Goal: Information Seeking & Learning: Learn about a topic

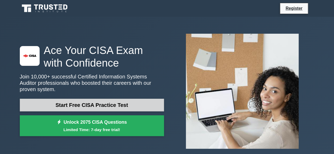
click at [93, 103] on link "Start Free CISA Practice Test" at bounding box center [92, 105] width 144 height 13
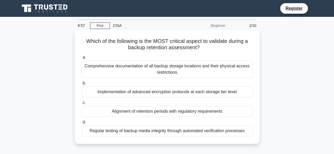
click at [157, 133] on div "Regular testing of backup media integrity through automated verification proces…" at bounding box center [167, 131] width 171 height 11
click at [82, 124] on input "d. Regular testing of backup media integrity through automated verification pro…" at bounding box center [82, 122] width 0 height 3
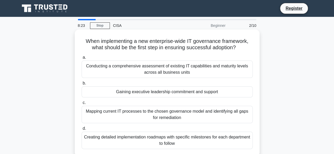
click at [138, 70] on div "Conducting a comprehensive assessment of existing IT capabilities and maturity …" at bounding box center [167, 69] width 171 height 17
click at [82, 59] on input "a. Conducting a comprehensive assessment of existing IT capabilities and maturi…" at bounding box center [82, 57] width 0 height 3
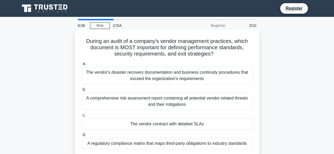
click at [179, 126] on div "The vendor contract with detailed SLAs" at bounding box center [167, 124] width 171 height 11
click at [82, 117] on input "c. The vendor contract with detailed SLAs" at bounding box center [82, 115] width 0 height 3
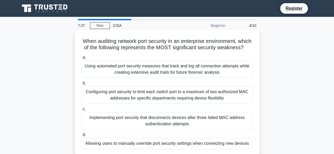
click at [138, 78] on div "Using automated port security measures that track and log all connection attemp…" at bounding box center [167, 69] width 171 height 17
click at [82, 59] on input "a. Using automated port security measures that track and log all connection att…" at bounding box center [82, 57] width 0 height 3
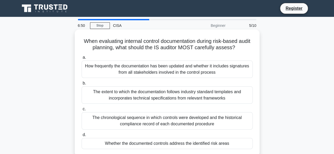
scroll to position [26, 0]
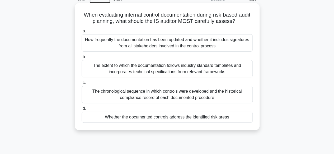
click at [154, 96] on div "The chronological sequence in which controls were developed and the historical …" at bounding box center [167, 94] width 171 height 17
click at [82, 85] on input "c. The chronological sequence in which controls were developed and the historic…" at bounding box center [82, 82] width 0 height 3
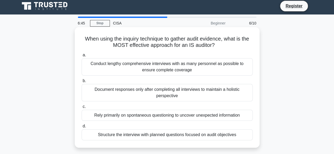
scroll to position [0, 0]
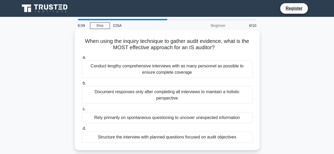
click at [184, 136] on div "Structure the interview with planned questions focused on audit objectives" at bounding box center [167, 137] width 171 height 11
click at [82, 131] on input "d. Structure the interview with planned questions focused on audit objectives" at bounding box center [82, 128] width 0 height 3
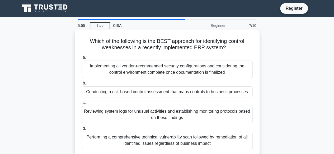
click at [145, 94] on div "Conducting a risk-based control assessment that maps controls to business proce…" at bounding box center [167, 92] width 171 height 11
click at [82, 85] on input "b. Conducting a risk-based control assessment that maps controls to business pr…" at bounding box center [82, 83] width 0 height 3
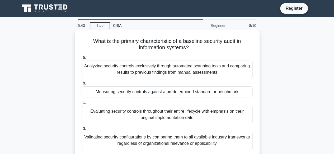
click at [163, 93] on div "Measuring security controls against a predetermined standard or benchmark" at bounding box center [167, 92] width 171 height 11
click at [82, 85] on input "b. Measuring security controls against a predetermined standard or benchmark" at bounding box center [82, 83] width 0 height 3
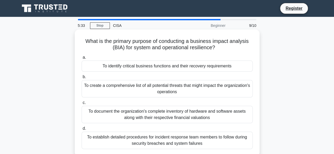
click at [151, 67] on div "To identify critical business functions and their recovery requirements" at bounding box center [167, 66] width 171 height 11
click at [82, 59] on input "a. To identify critical business functions and their recovery requirements" at bounding box center [82, 57] width 0 height 3
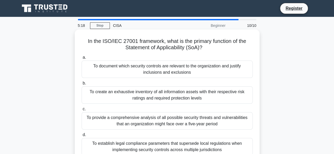
click at [169, 72] on div "To document which security controls are relevant to the organization and justif…" at bounding box center [167, 69] width 171 height 17
click at [82, 59] on input "a. To document which security controls are relevant to the organization and jus…" at bounding box center [82, 57] width 0 height 3
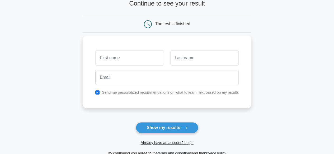
scroll to position [26, 0]
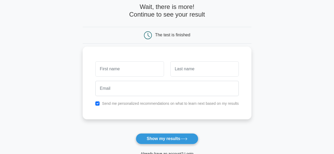
click at [129, 71] on input "text" at bounding box center [129, 69] width 68 height 15
type input "[PERSON_NAME]"
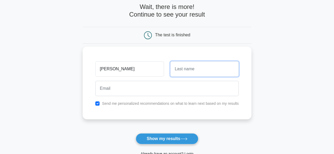
click at [199, 73] on input "text" at bounding box center [204, 69] width 68 height 15
type input "Lubwama"
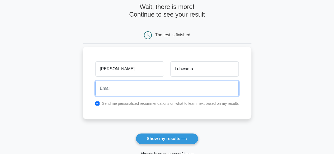
click at [116, 93] on input "email" at bounding box center [166, 88] width 143 height 15
type input "[EMAIL_ADDRESS][DOMAIN_NAME]"
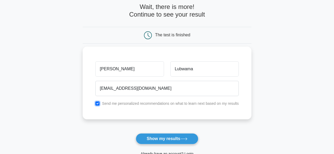
click at [98, 103] on input "checkbox" at bounding box center [97, 104] width 4 height 4
checkbox input "false"
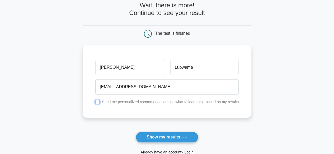
scroll to position [53, 0]
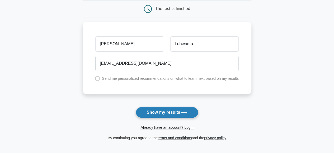
click at [169, 113] on button "Show my results" at bounding box center [167, 112] width 62 height 11
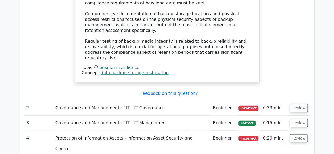
scroll to position [713, 0]
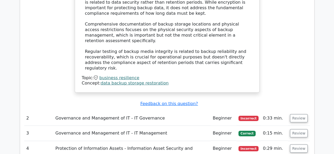
click at [132, 111] on td "Governance and Management of IT - IT Governance" at bounding box center [131, 118] width 157 height 15
click at [296, 115] on button "Review" at bounding box center [299, 119] width 18 height 8
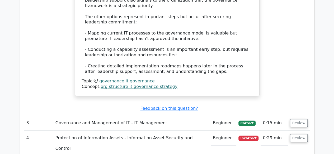
scroll to position [1029, 0]
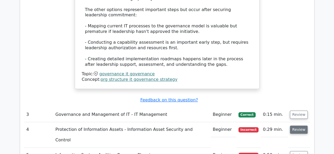
click at [294, 126] on button "Review" at bounding box center [299, 130] width 18 height 8
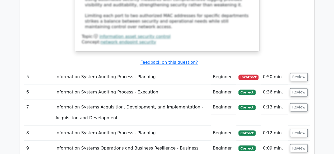
scroll to position [1346, 0]
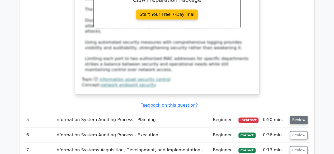
click at [299, 116] on button "Review" at bounding box center [299, 120] width 18 height 8
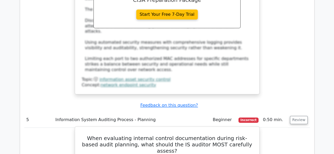
scroll to position [1373, 0]
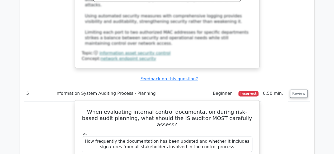
click at [234, 109] on h5 "When evaluating internal control documentation during risk-based audit planning…" at bounding box center [167, 118] width 172 height 19
click at [244, 131] on label "a. How frequently the documentation has been updated and whether it includes si…" at bounding box center [167, 141] width 171 height 21
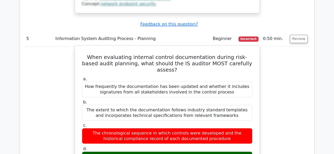
scroll to position [1436, 0]
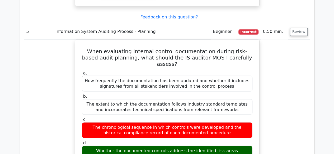
drag, startPoint x: 249, startPoint y: 31, endPoint x: 273, endPoint y: -23, distance: 58.6
